Goal: Transaction & Acquisition: Subscribe to service/newsletter

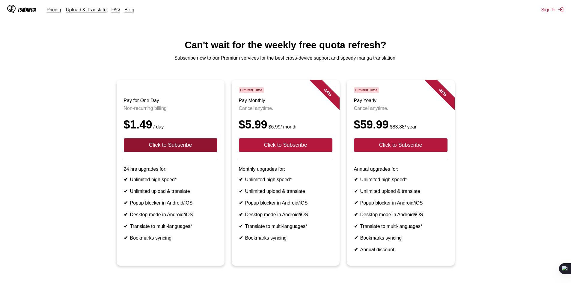
click at [196, 152] on button "Click to Subscribe" at bounding box center [171, 145] width 94 height 13
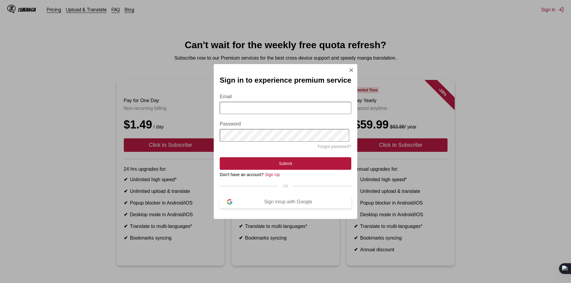
drag, startPoint x: 278, startPoint y: 205, endPoint x: 278, endPoint y: 202, distance: 3.6
click at [278, 205] on div "Sign in/up with Google" at bounding box center [288, 201] width 112 height 5
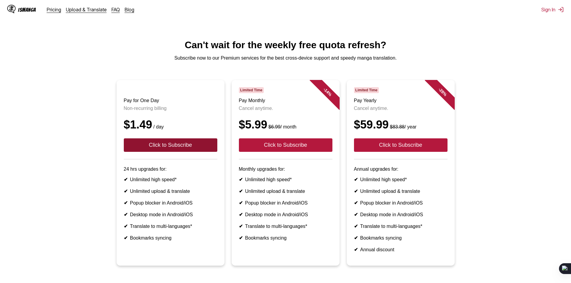
click at [193, 151] on button "Click to Subscribe" at bounding box center [171, 145] width 94 height 13
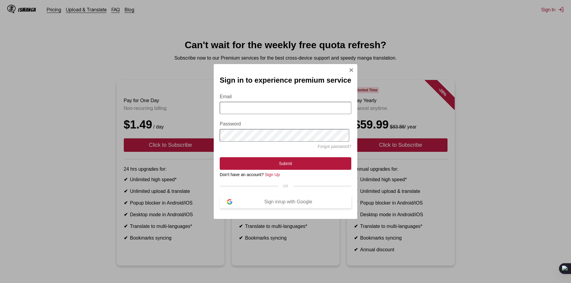
click at [262, 205] on div "Sign in/up with Google" at bounding box center [288, 201] width 112 height 5
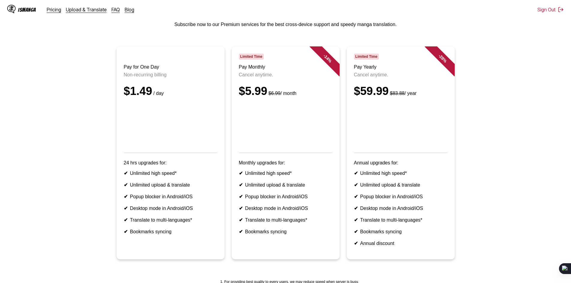
scroll to position [25, 0]
